Goal: Task Accomplishment & Management: Use online tool/utility

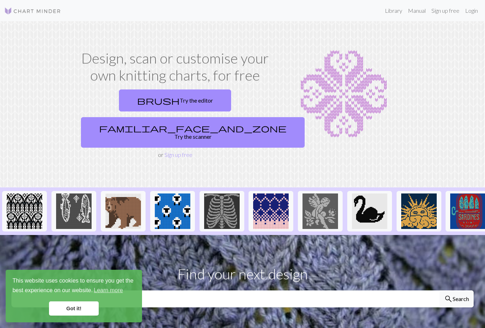
click at [119, 103] on link "brush Try the editor" at bounding box center [175, 100] width 112 height 22
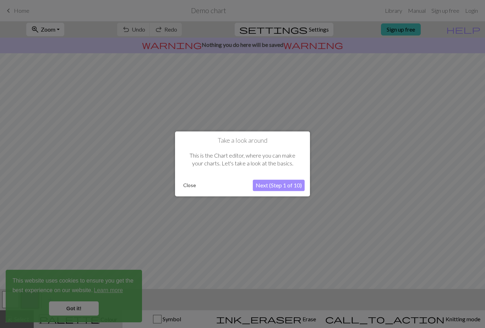
click at [267, 184] on button "Next (Step 1 of 10)" at bounding box center [279, 185] width 52 height 11
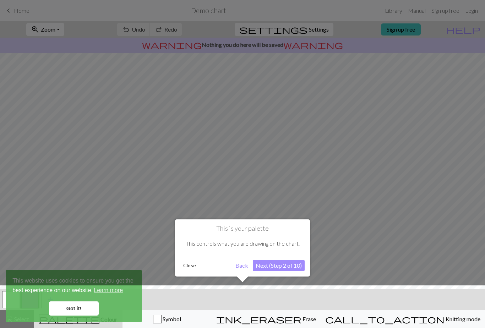
click at [271, 264] on button "Next (Step 2 of 10)" at bounding box center [279, 265] width 52 height 11
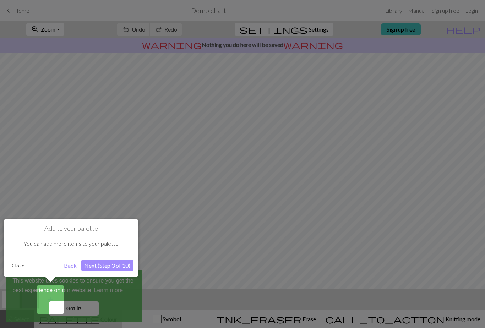
click at [111, 265] on button "Next (Step 3 of 10)" at bounding box center [107, 265] width 52 height 11
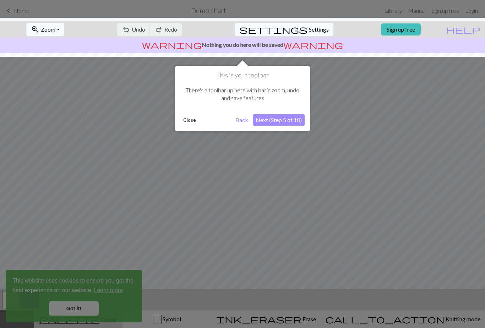
click at [268, 117] on button "Next (Step 5 of 10)" at bounding box center [279, 119] width 52 height 11
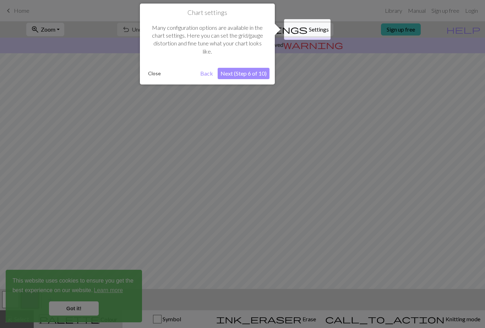
click at [234, 72] on button "Next (Step 6 of 10)" at bounding box center [244, 73] width 52 height 11
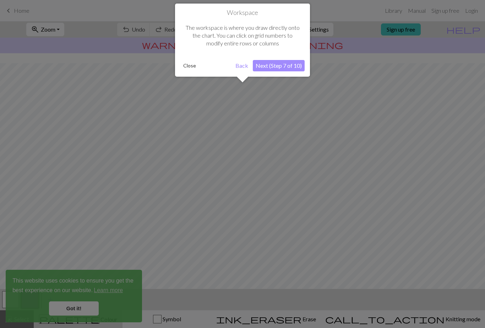
scroll to position [23, 0]
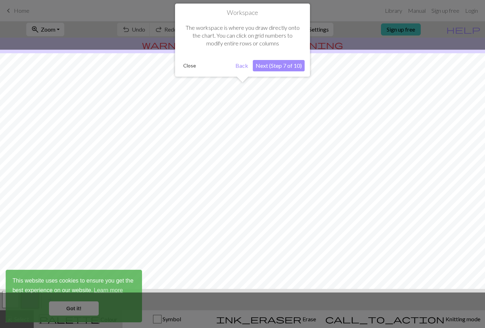
click at [265, 66] on button "Next (Step 7 of 10)" at bounding box center [279, 65] width 52 height 11
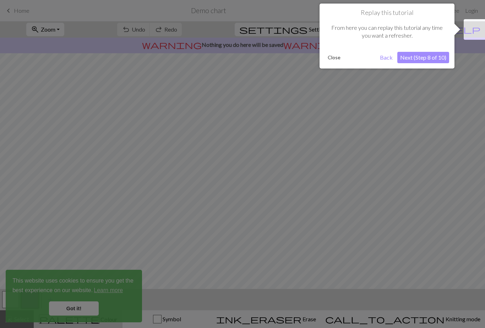
click at [334, 54] on button "Close" at bounding box center [334, 57] width 18 height 11
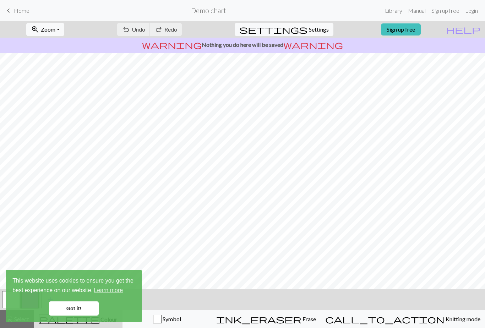
click at [61, 303] on link "Got it!" at bounding box center [74, 308] width 50 height 14
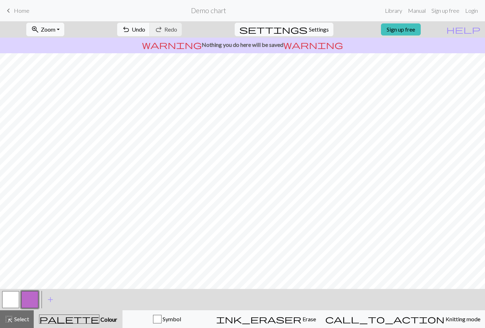
click at [150, 35] on button "undo Undo Undo" at bounding box center [133, 29] width 33 height 13
click at [130, 27] on span "undo" at bounding box center [126, 29] width 9 height 10
click at [158, 27] on div "undo Undo Undo redo Redo Redo" at bounding box center [149, 29] width 75 height 16
click at [162, 30] on div "undo Undo Undo redo Redo Redo" at bounding box center [149, 29] width 75 height 16
click at [161, 30] on div "undo Undo Undo redo Redo Redo" at bounding box center [149, 29] width 75 height 16
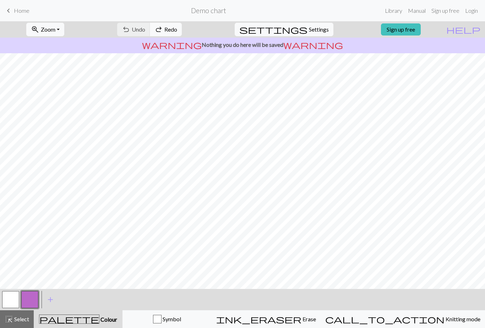
click at [164, 26] on div "undo Undo Undo redo Redo Redo" at bounding box center [149, 29] width 75 height 16
click at [163, 26] on div "undo Undo Undo redo Redo Redo" at bounding box center [149, 29] width 75 height 16
click at [166, 30] on div "undo Undo Undo redo Redo Redo" at bounding box center [149, 29] width 75 height 16
click at [444, 318] on span "Knitting mode" at bounding box center [462, 319] width 36 height 7
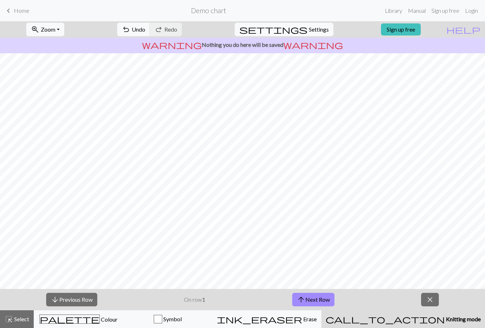
click at [445, 318] on span "Knitting mode" at bounding box center [463, 319] width 36 height 7
click at [424, 299] on button "close" at bounding box center [430, 299] width 18 height 13
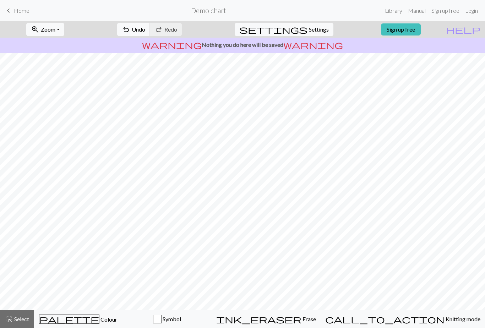
click at [309, 313] on button "ink_eraser Erase Erase" at bounding box center [266, 319] width 109 height 18
click at [15, 313] on button "highlight_alt Select Select" at bounding box center [17, 319] width 34 height 18
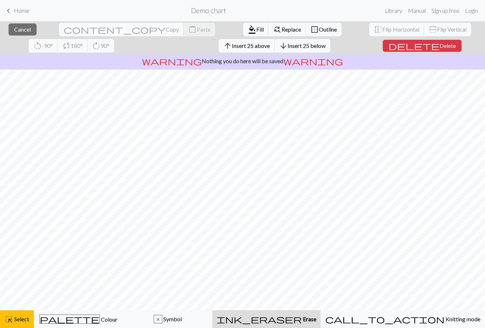
click at [316, 315] on div "ink_eraser Erase Erase" at bounding box center [267, 319] width 100 height 9
click at [315, 314] on button "ink_eraser Erase Erase" at bounding box center [266, 319] width 108 height 18
click at [302, 318] on span "ink_eraser" at bounding box center [259, 319] width 85 height 10
click at [302, 317] on span "ink_eraser" at bounding box center [259, 319] width 85 height 10
click at [302, 316] on span "ink_eraser" at bounding box center [259, 319] width 85 height 10
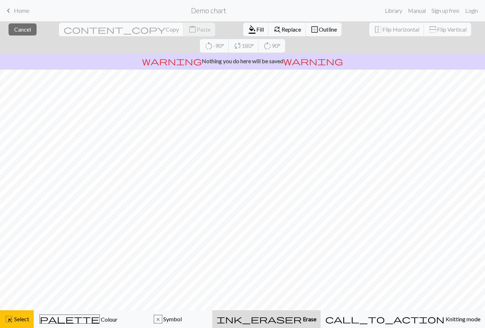
click at [84, 318] on span "palette" at bounding box center [70, 319] width 60 height 10
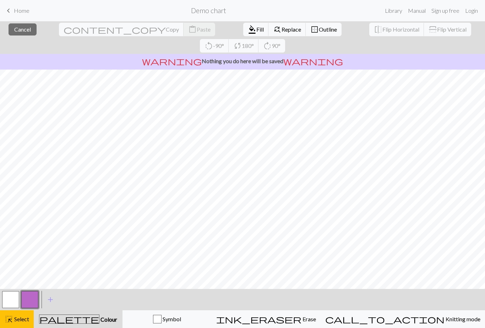
click at [313, 315] on div "ink_eraser Erase Erase" at bounding box center [266, 319] width 100 height 9
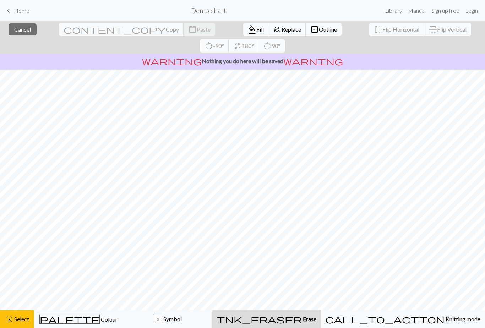
click at [23, 31] on span "Cancel" at bounding box center [22, 29] width 17 height 7
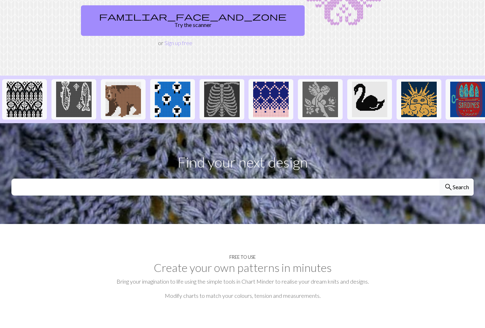
scroll to position [112, 0]
click at [68, 179] on input "text" at bounding box center [225, 187] width 428 height 17
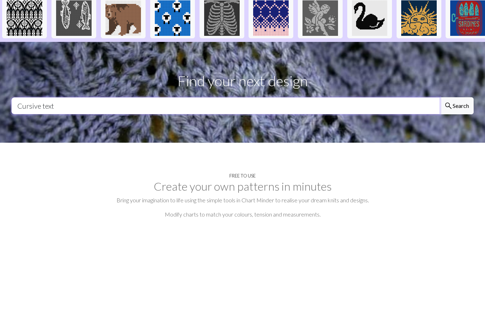
type input "Cursive text"
click at [456, 179] on button "search Search" at bounding box center [457, 187] width 34 height 17
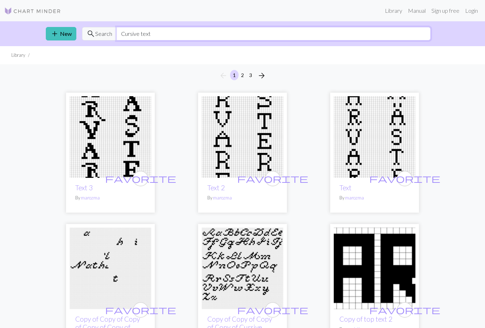
click at [127, 34] on input "Cursive text" at bounding box center [273, 33] width 314 height 13
click at [154, 31] on input "Cursive text" at bounding box center [273, 33] width 314 height 13
type input "C"
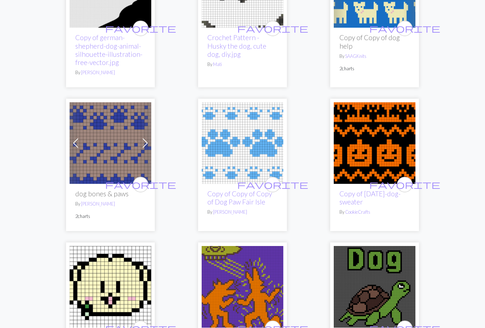
scroll to position [1888, 0]
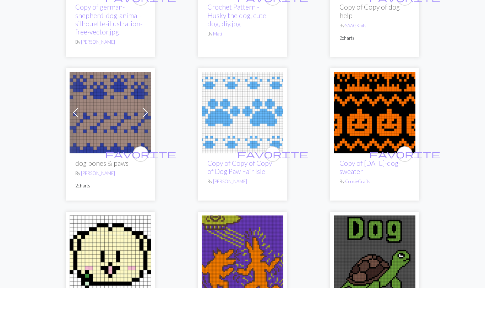
type input "Dog"
click at [212, 200] on link "Copy of Copy of Copy of Dog Paw Fair Isle" at bounding box center [239, 208] width 65 height 16
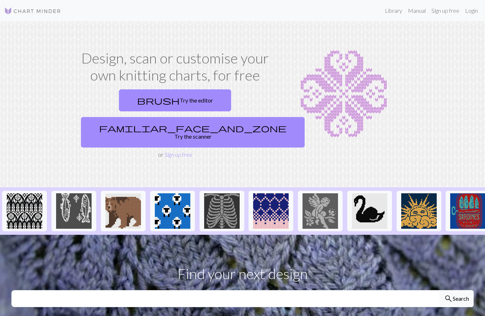
click at [122, 103] on link "brush Try the editor" at bounding box center [175, 100] width 112 height 22
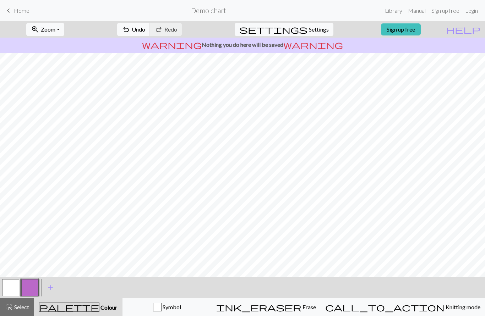
click at [421, 31] on link "Sign up free" at bounding box center [401, 29] width 40 height 12
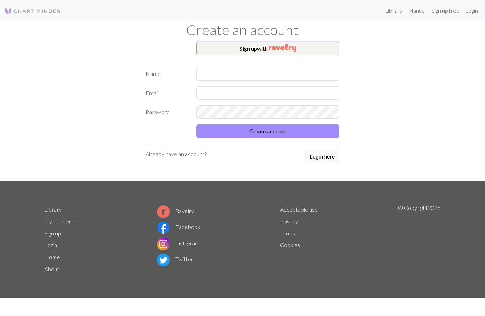
click at [249, 49] on button "Sign up with" at bounding box center [267, 48] width 143 height 14
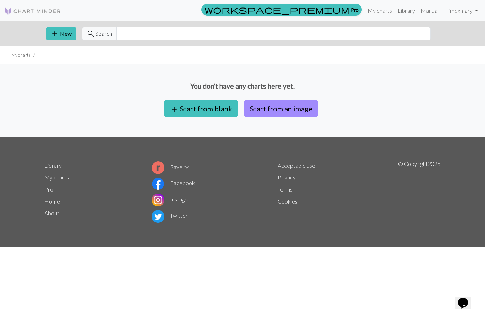
click at [189, 109] on button "add Start from blank" at bounding box center [201, 108] width 74 height 17
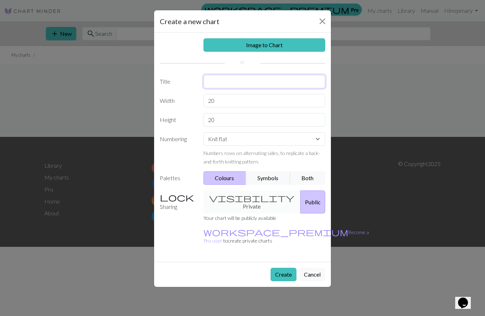
click at [214, 79] on input "text" at bounding box center [264, 81] width 122 height 13
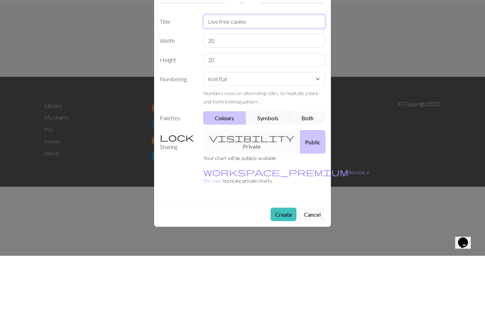
type input "Live free canine"
click at [316, 132] on select "Knit flat Knit in the round Lace knitting Cross stitch" at bounding box center [264, 138] width 122 height 13
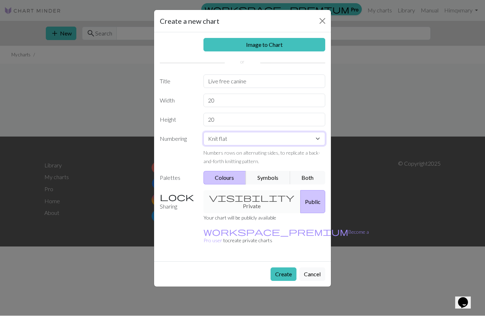
select select "round"
click at [233, 196] on div "visibility Private Public" at bounding box center [264, 202] width 131 height 23
click at [231, 197] on div "visibility Private Public" at bounding box center [264, 202] width 131 height 23
click at [283, 268] on button "Create" at bounding box center [284, 274] width 26 height 13
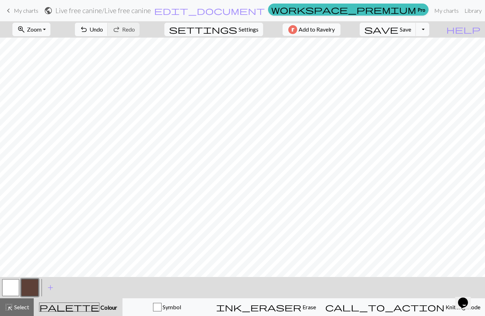
click at [462, 11] on link "Library" at bounding box center [473, 11] width 23 height 14
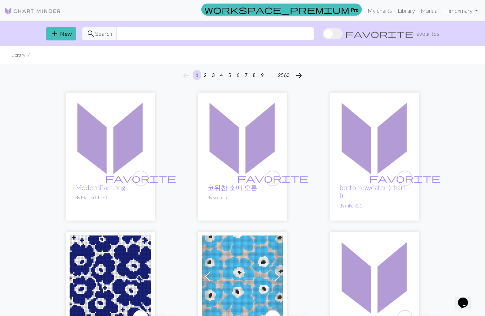
click at [103, 34] on span "Search" at bounding box center [103, 33] width 17 height 9
click at [140, 32] on input "text" at bounding box center [215, 33] width 198 height 13
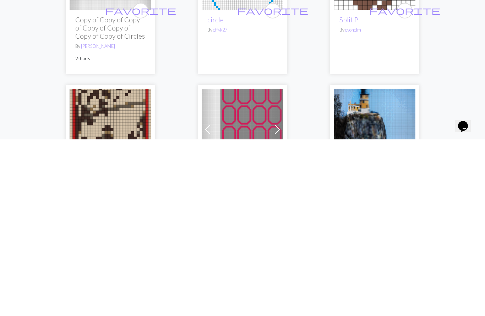
scroll to position [1975, 0]
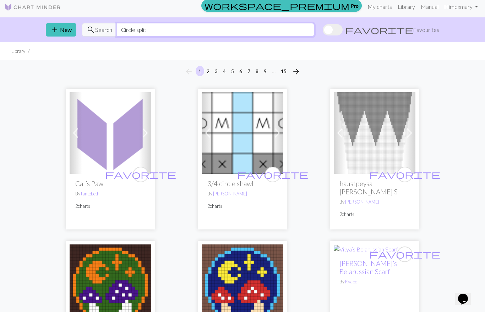
type input "Circle split"
click at [64, 28] on button "add New" at bounding box center [61, 33] width 31 height 13
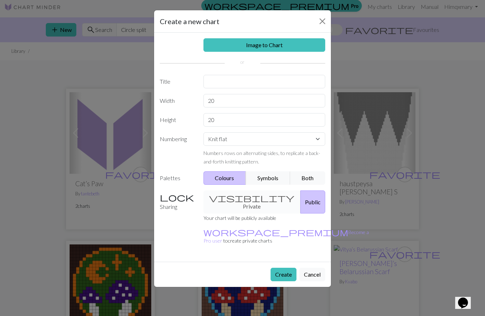
click at [324, 20] on button "Close" at bounding box center [322, 21] width 11 height 11
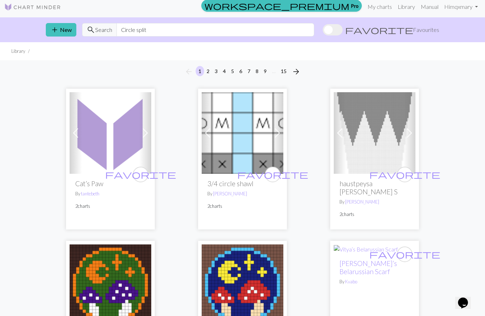
click at [425, 9] on link "Manual" at bounding box center [429, 7] width 23 height 14
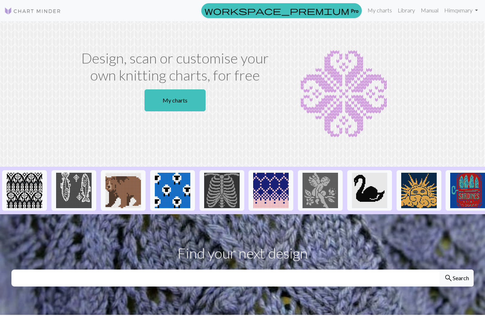
click at [166, 102] on link "My charts" at bounding box center [174, 100] width 61 height 22
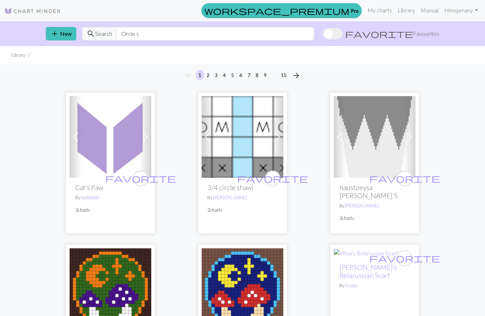
scroll to position [4, 0]
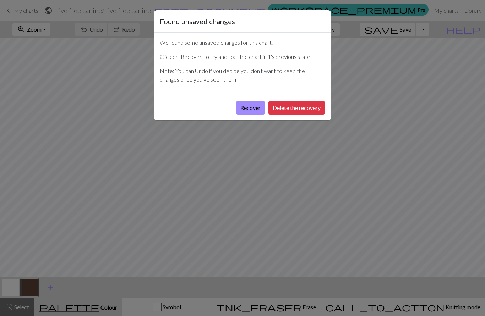
click at [240, 108] on button "Recover" at bounding box center [250, 107] width 29 height 13
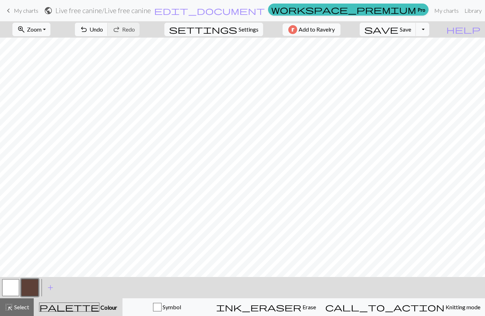
click at [108, 34] on button "undo Undo Undo" at bounding box center [91, 29] width 33 height 13
click at [108, 35] on button "undo Undo Undo" at bounding box center [91, 29] width 33 height 13
click at [301, 310] on span "ink_eraser" at bounding box center [258, 307] width 85 height 10
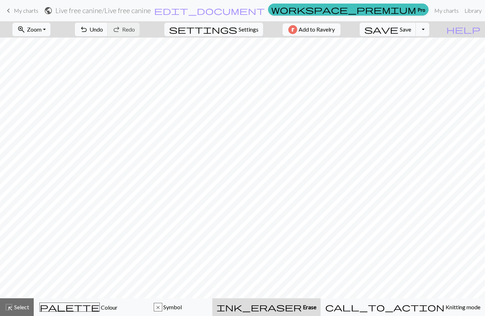
click at [100, 308] on span "Colour" at bounding box center [109, 307] width 18 height 7
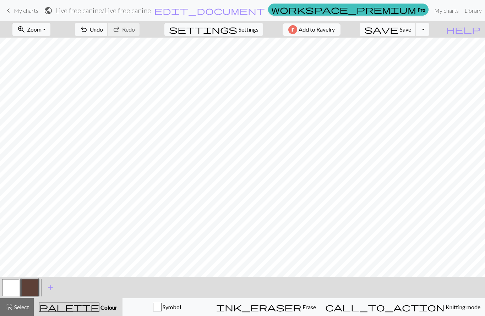
click at [88, 32] on span "undo" at bounding box center [84, 29] width 9 height 10
click at [108, 32] on button "undo Undo Undo" at bounding box center [91, 29] width 33 height 13
click at [313, 306] on span "Erase" at bounding box center [308, 307] width 15 height 7
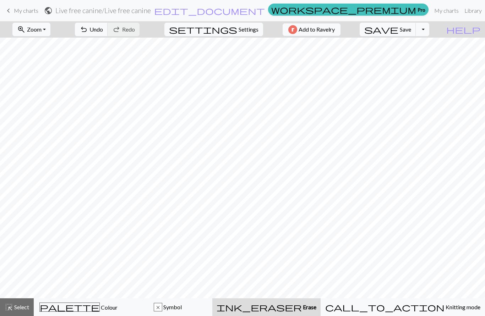
click at [108, 34] on button "undo Undo Undo" at bounding box center [91, 29] width 33 height 13
click at [100, 307] on span "Colour" at bounding box center [109, 307] width 18 height 7
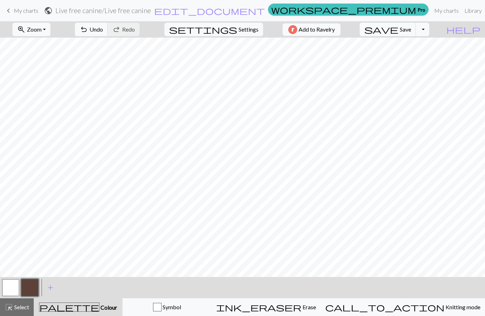
click at [108, 33] on button "undo Undo Undo" at bounding box center [91, 29] width 33 height 13
click at [88, 31] on span "undo" at bounding box center [84, 29] width 9 height 10
click at [103, 32] on span "Undo" at bounding box center [95, 29] width 13 height 7
click at [108, 33] on button "undo Undo Undo" at bounding box center [91, 29] width 33 height 13
click at [88, 34] on span "undo" at bounding box center [84, 29] width 9 height 10
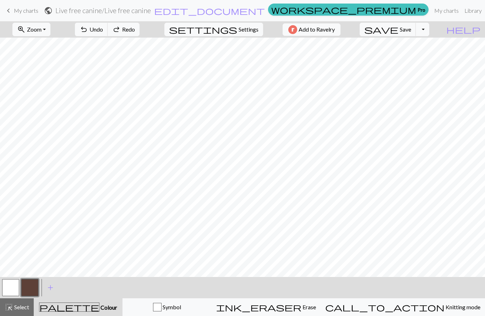
click at [88, 33] on span "undo" at bounding box center [84, 29] width 9 height 10
click at [88, 30] on span "undo" at bounding box center [84, 29] width 9 height 10
click at [88, 29] on span "undo" at bounding box center [84, 29] width 9 height 10
click at [114, 20] on nav "keyboard_arrow_left My charts public Live free canine / Live free canine edit_d…" at bounding box center [242, 10] width 485 height 21
click at [313, 305] on span "Erase" at bounding box center [308, 307] width 15 height 7
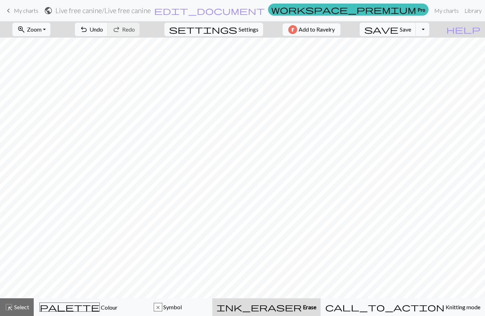
click at [100, 308] on span "Colour" at bounding box center [109, 307] width 18 height 7
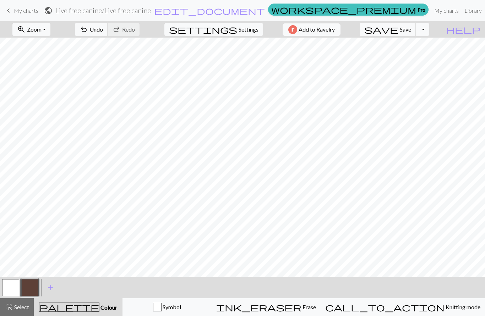
click at [316, 305] on span "Erase" at bounding box center [308, 307] width 15 height 7
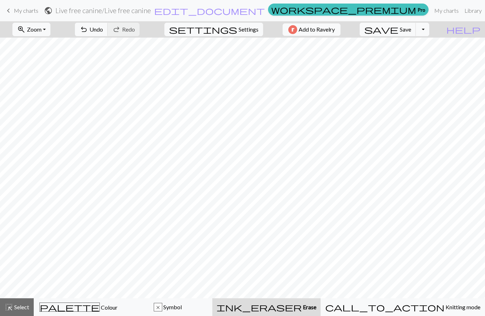
click at [100, 310] on span "Colour" at bounding box center [109, 307] width 18 height 7
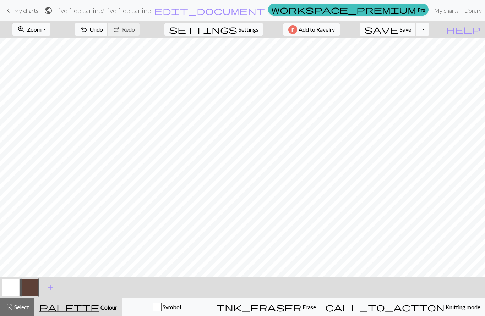
click at [301, 304] on span "ink_eraser" at bounding box center [258, 307] width 85 height 10
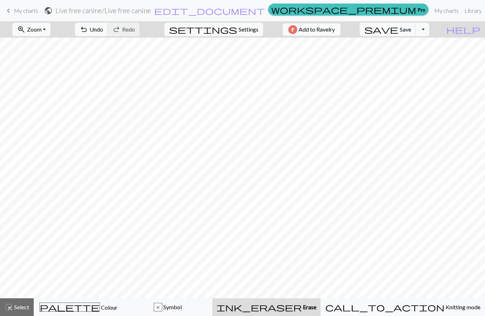
click at [108, 34] on button "undo Undo Undo" at bounding box center [91, 29] width 33 height 13
click at [108, 33] on button "undo Undo Undo" at bounding box center [91, 29] width 33 height 13
click at [108, 34] on button "undo Undo Undo" at bounding box center [91, 29] width 33 height 13
click at [88, 34] on span "undo" at bounding box center [84, 29] width 9 height 10
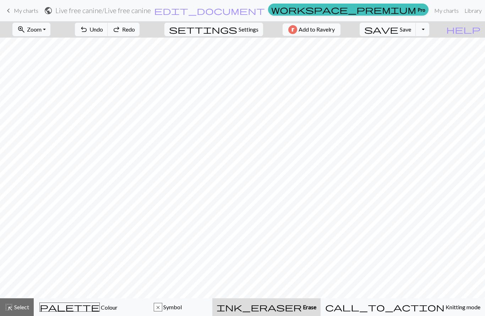
click at [88, 34] on span "undo" at bounding box center [84, 29] width 9 height 10
click at [108, 35] on button "undo Undo Undo" at bounding box center [91, 29] width 33 height 13
click at [88, 34] on span "undo" at bounding box center [84, 29] width 9 height 10
click at [103, 32] on span "Undo" at bounding box center [95, 29] width 13 height 7
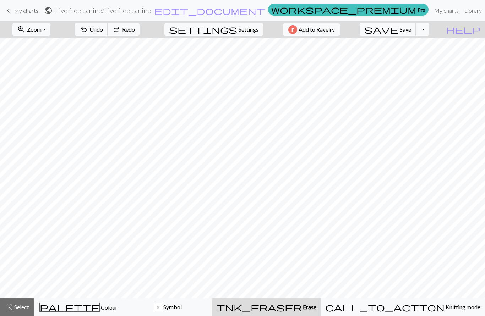
click at [103, 32] on span "Undo" at bounding box center [95, 29] width 13 height 7
click at [108, 35] on button "undo Undo Undo" at bounding box center [91, 29] width 33 height 13
click at [291, 305] on div "ink_eraser Erase Erase" at bounding box center [267, 307] width 100 height 9
click at [100, 310] on span "Colour" at bounding box center [109, 307] width 18 height 7
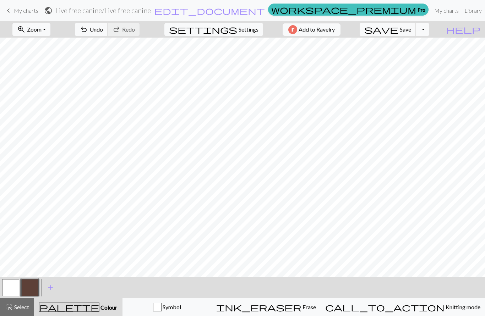
click at [301, 305] on span "ink_eraser" at bounding box center [258, 307] width 85 height 10
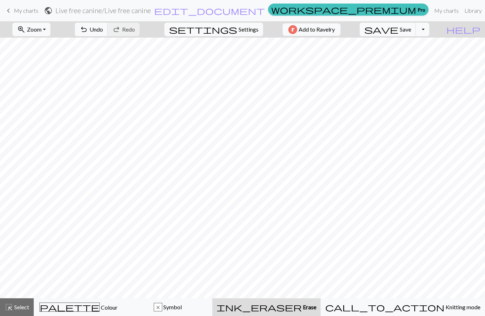
click at [100, 306] on span "Colour" at bounding box center [109, 307] width 18 height 7
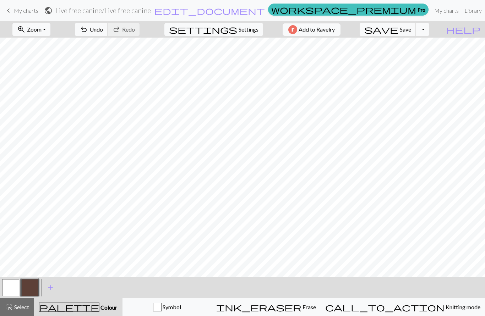
click at [316, 304] on div "ink_eraser Erase Erase" at bounding box center [266, 307] width 100 height 9
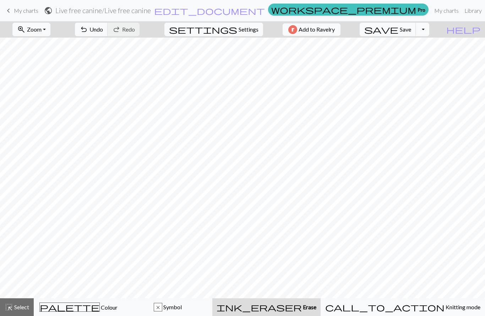
click at [100, 305] on span "Colour" at bounding box center [109, 307] width 18 height 7
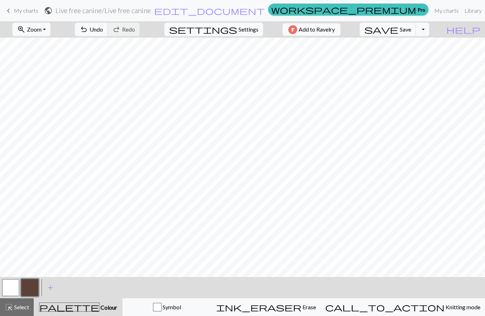
click at [17, 306] on span "Select" at bounding box center [21, 307] width 16 height 7
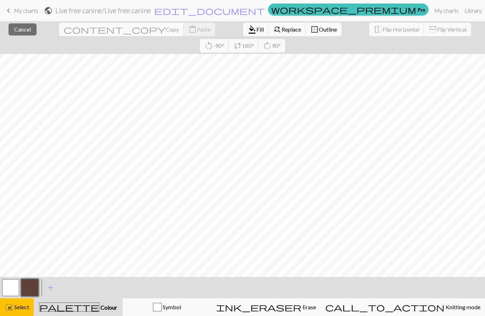
click at [166, 31] on span "Copy" at bounding box center [172, 29] width 13 height 7
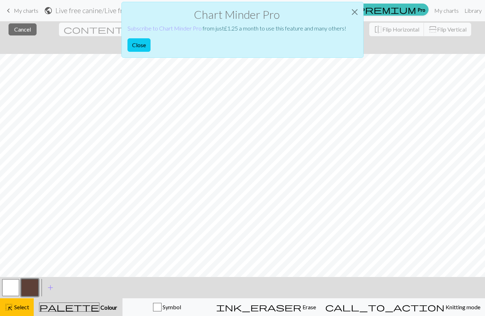
click at [136, 51] on button "Close" at bounding box center [138, 44] width 23 height 13
